Goal: Task Accomplishment & Management: Use online tool/utility

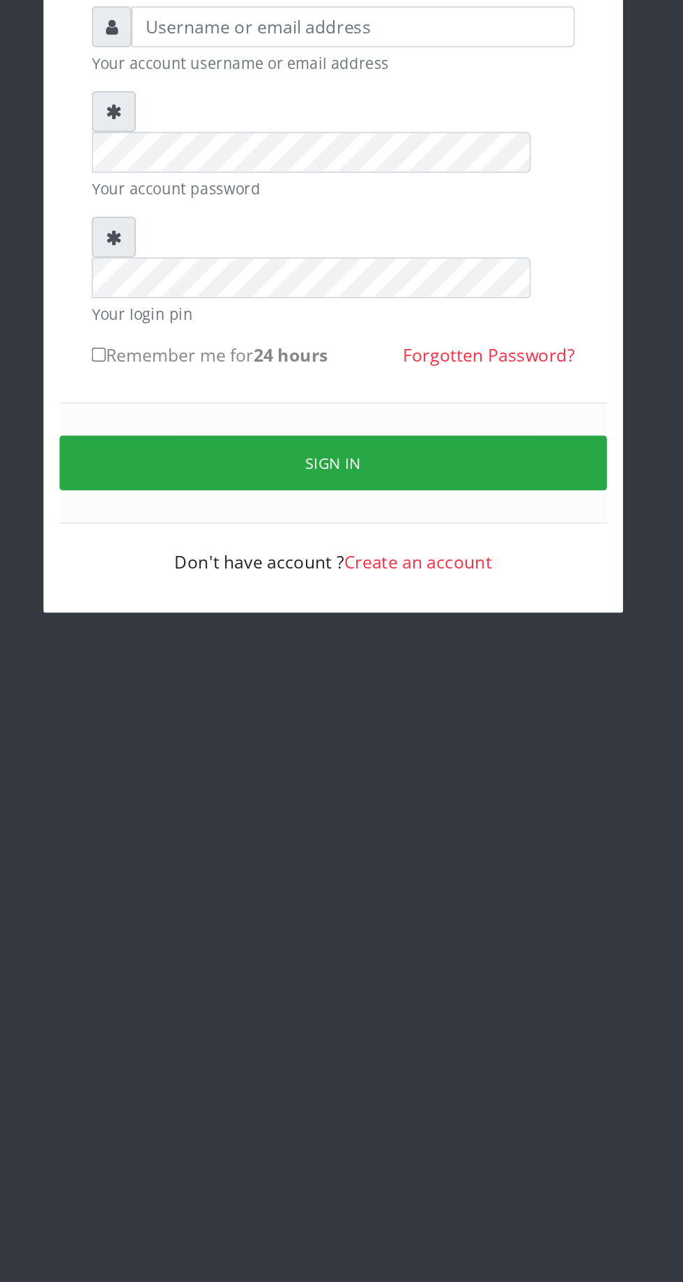
click at [346, 531] on div "Your account username or email address Your account password Your login pin Rem…" at bounding box center [341, 372] width 376 height 425
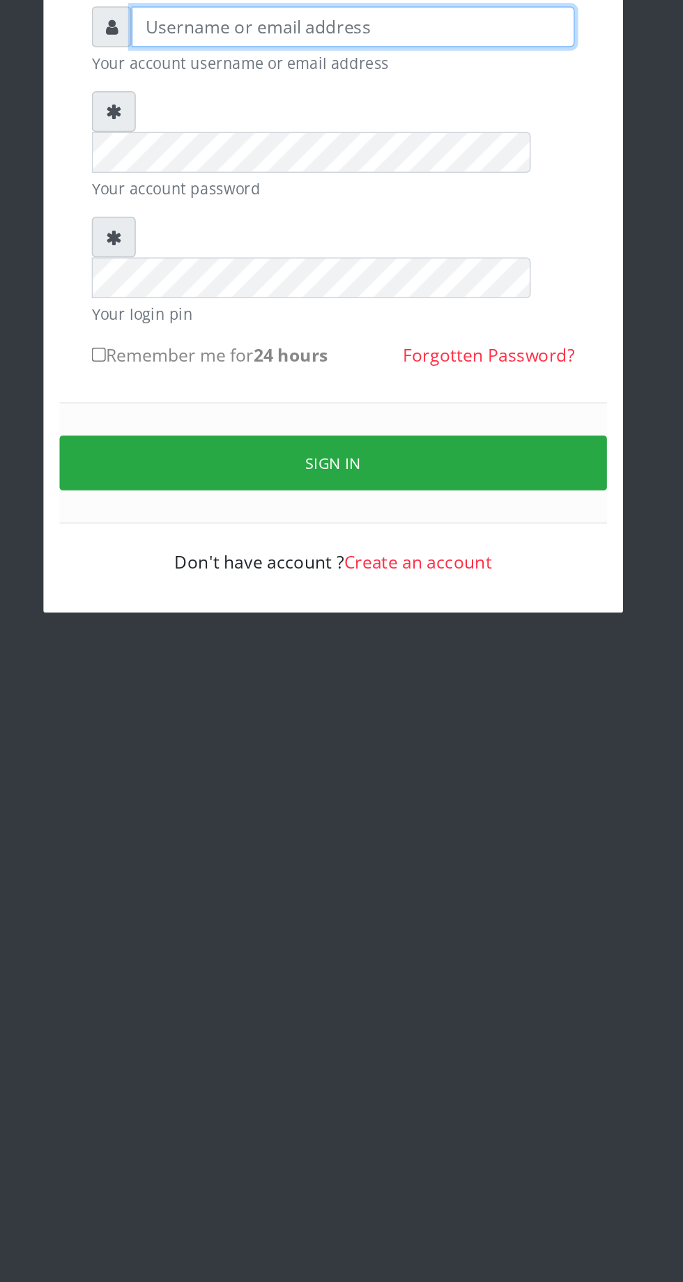
click at [249, 210] on input "text" at bounding box center [354, 205] width 288 height 26
type input "Musluky"
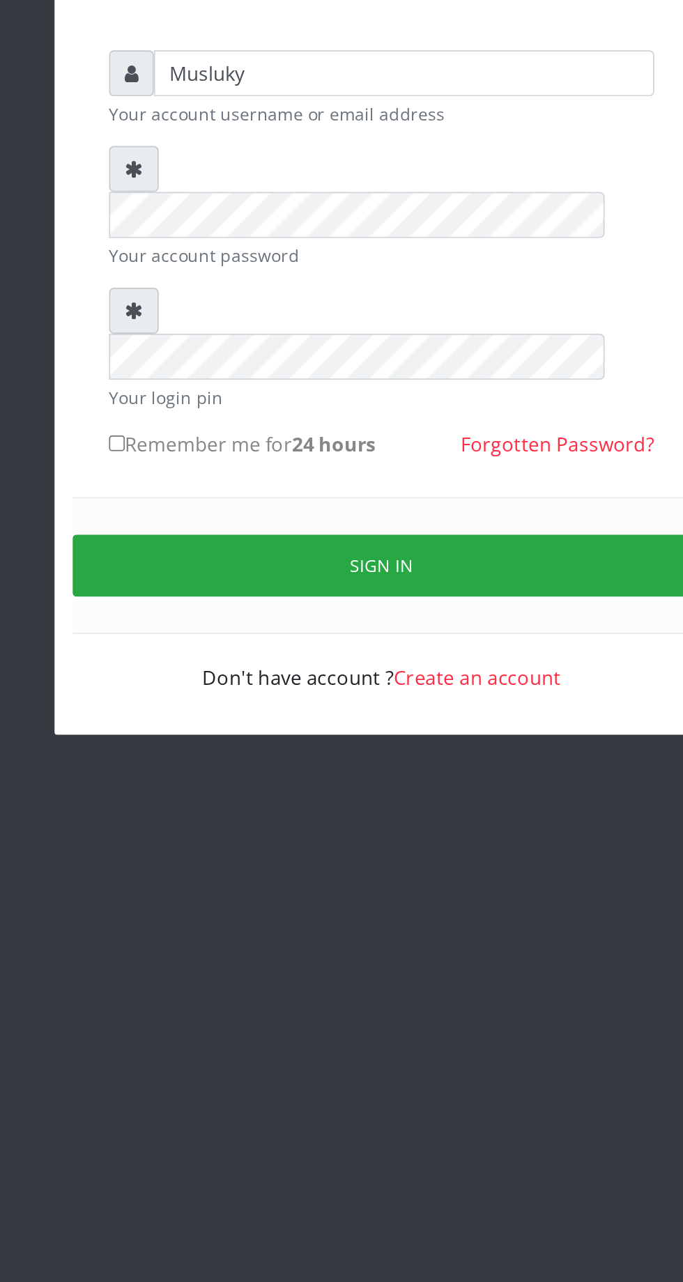
click at [362, 470] on button "Sign in" at bounding box center [341, 488] width 355 height 36
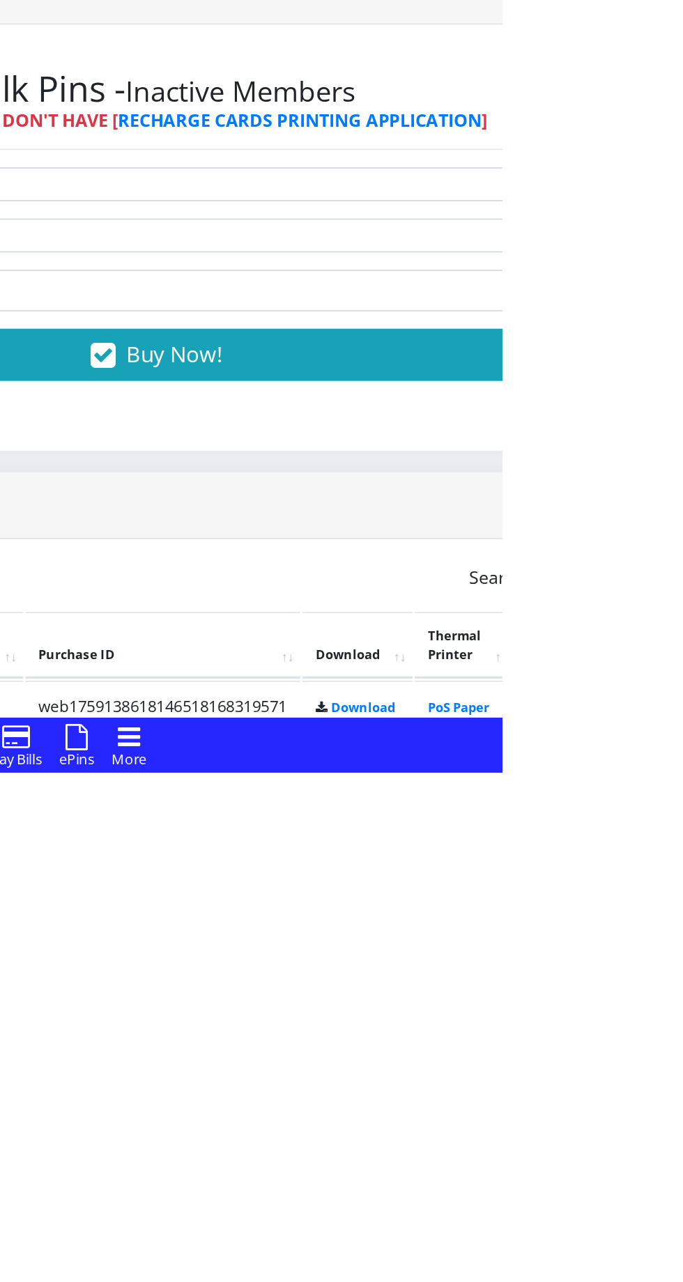
click at [674, 1241] on link "PoS Paper (RawBT)" at bounding box center [654, 1247] width 39 height 26
